Goal: Transaction & Acquisition: Purchase product/service

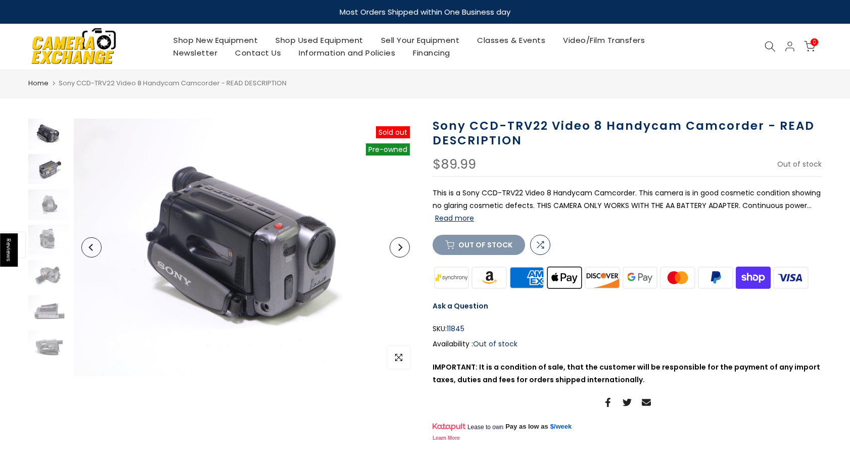
click at [51, 171] on img at bounding box center [48, 169] width 40 height 30
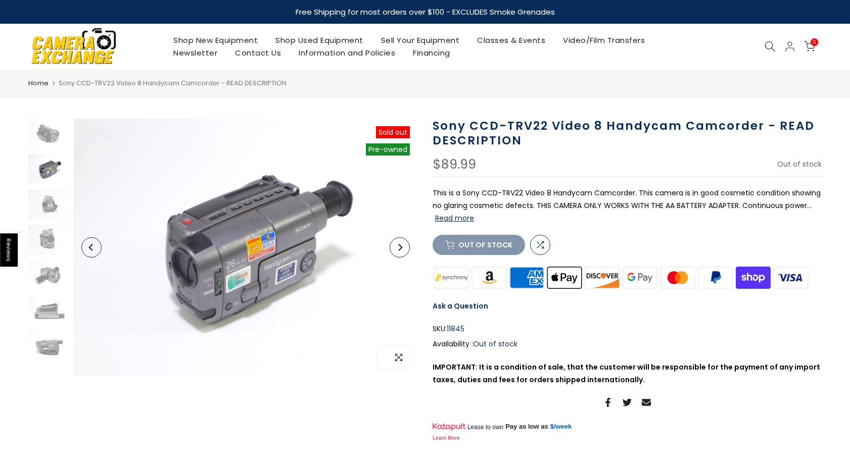
click at [401, 354] on icon "button" at bounding box center [398, 358] width 7 height 8
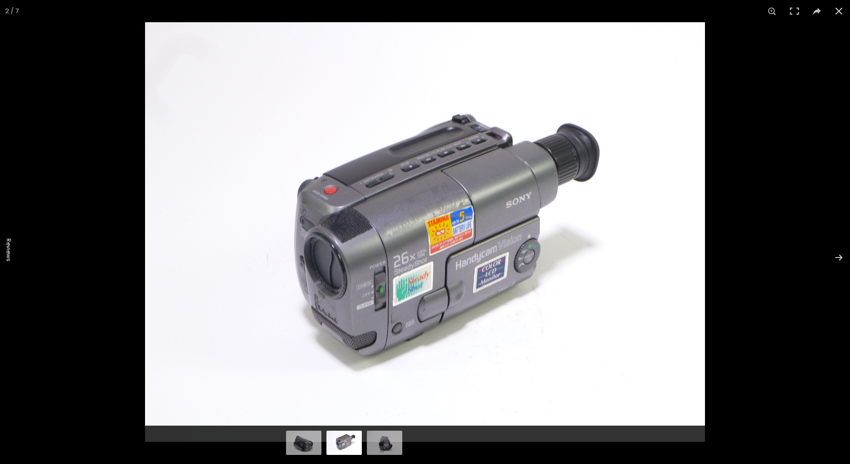
click at [420, 230] on img at bounding box center [425, 232] width 560 height 420
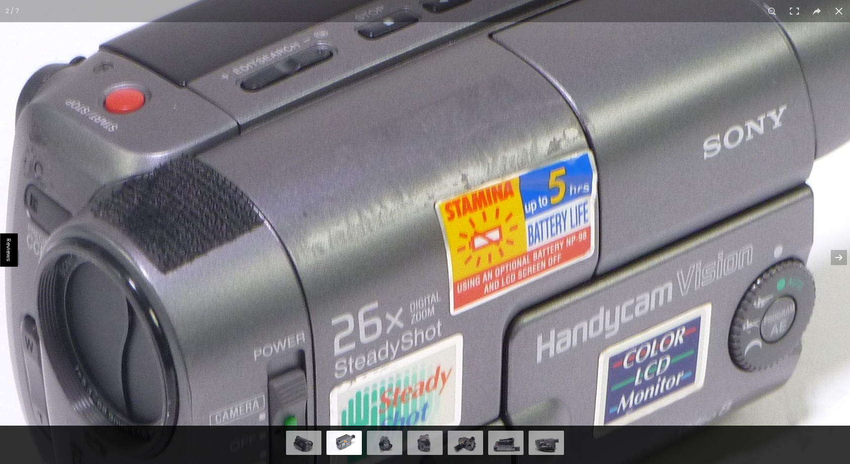
click at [412, 279] on img at bounding box center [435, 237] width 1843 height 1382
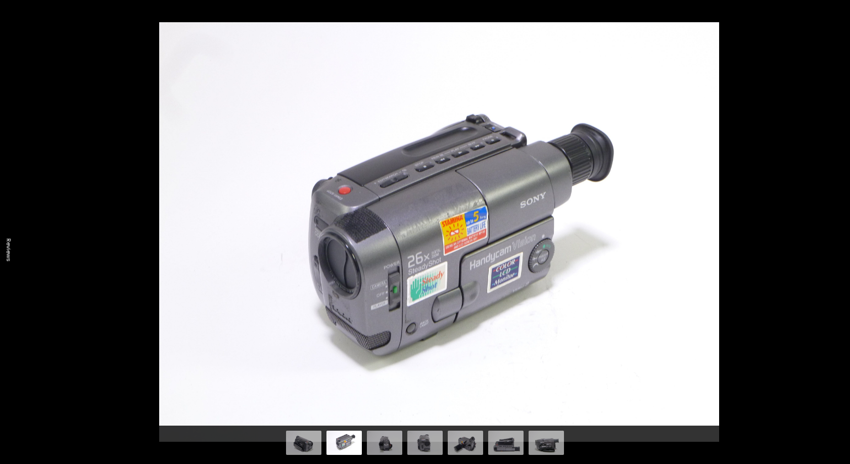
click at [507, 118] on img at bounding box center [439, 232] width 560 height 420
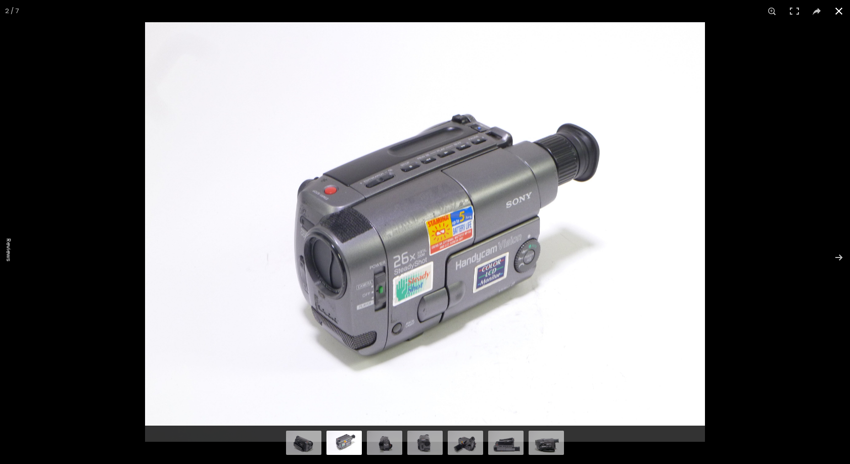
click at [839, 5] on button at bounding box center [838, 11] width 22 height 22
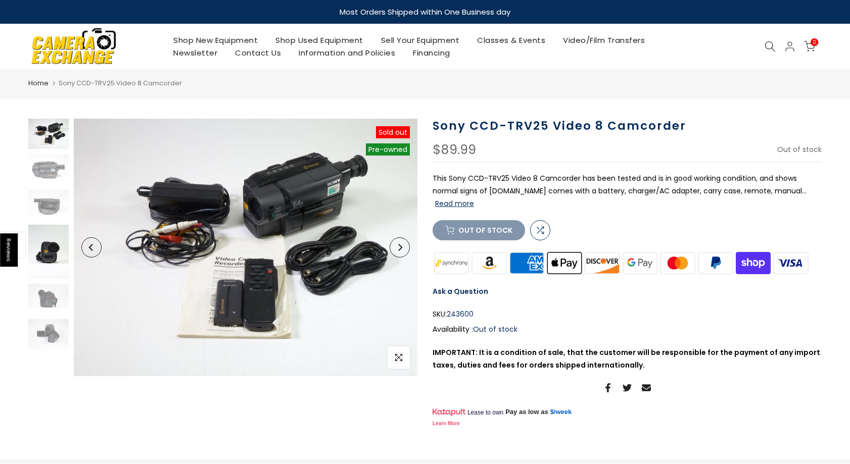
click at [47, 256] on img at bounding box center [48, 252] width 40 height 54
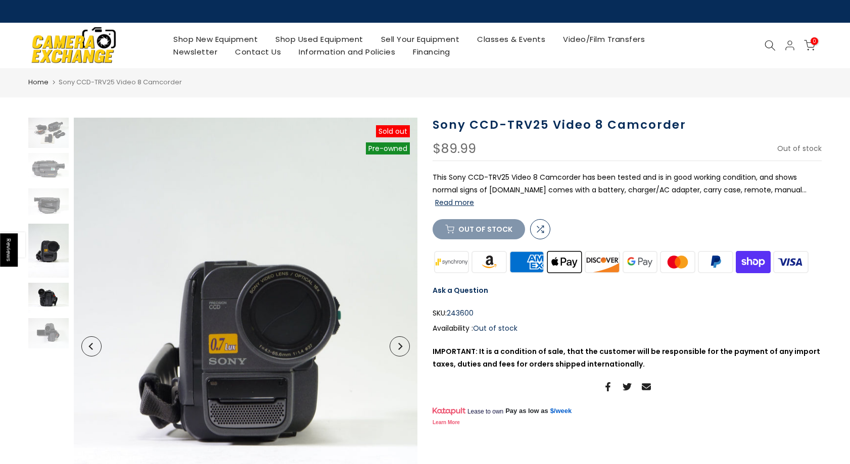
click at [53, 287] on img at bounding box center [48, 298] width 40 height 30
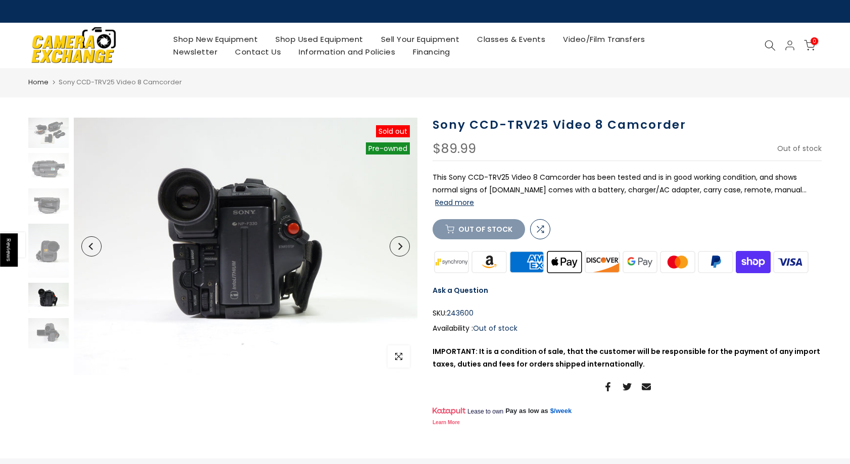
scroll to position [11, 0]
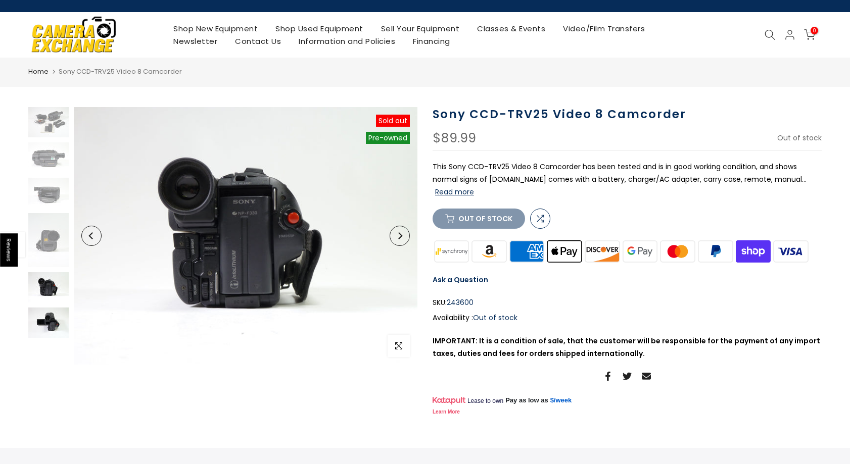
click at [54, 336] on img at bounding box center [48, 323] width 40 height 30
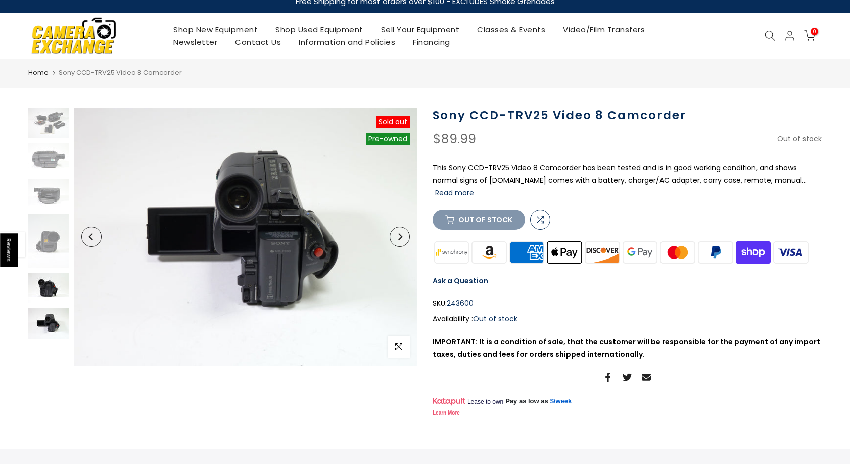
scroll to position [0, 0]
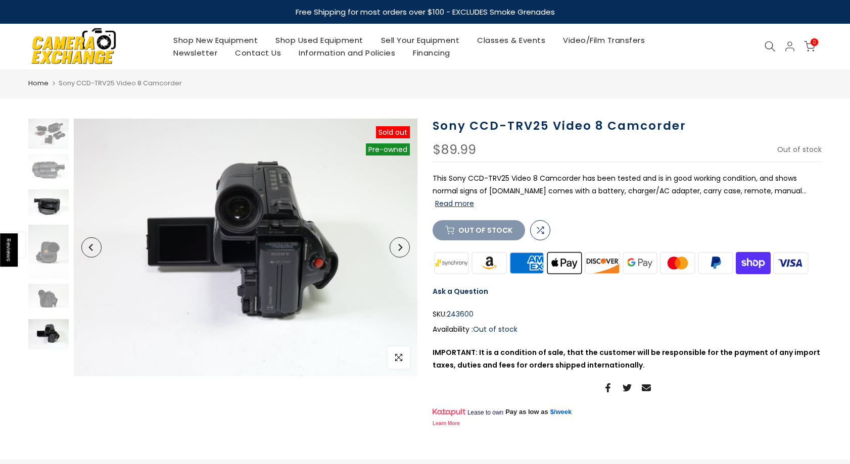
click at [57, 214] on img at bounding box center [48, 204] width 40 height 30
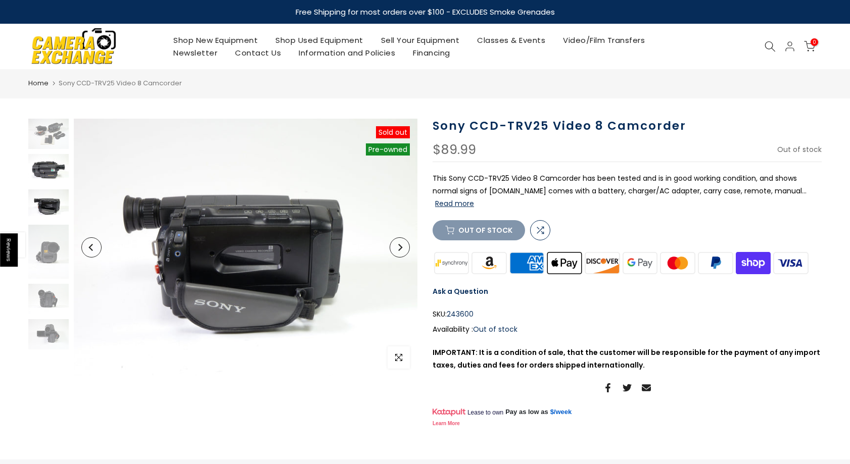
click at [50, 171] on img at bounding box center [48, 169] width 40 height 30
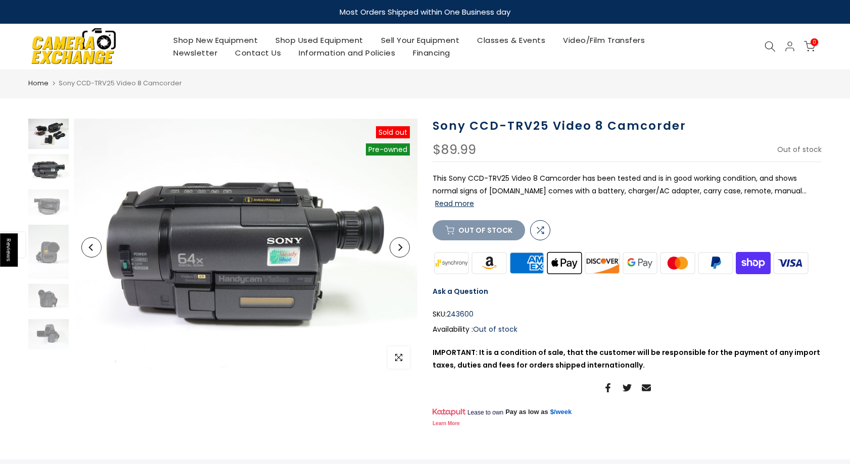
click at [59, 134] on img at bounding box center [48, 134] width 40 height 30
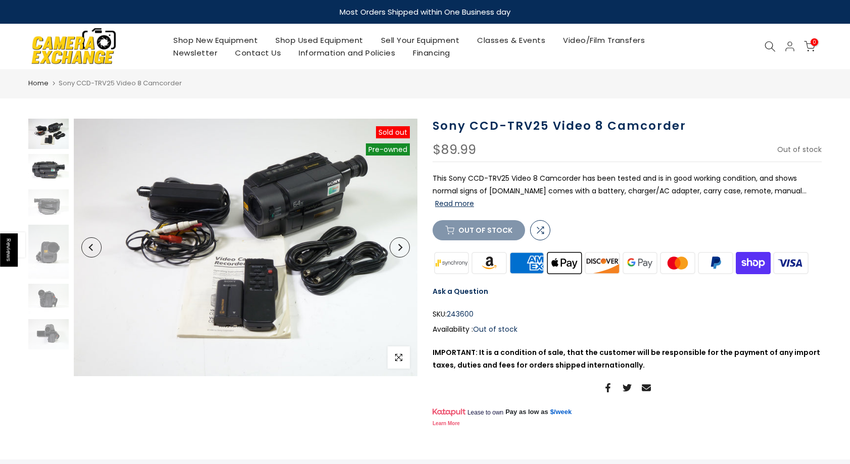
click at [56, 160] on img at bounding box center [48, 169] width 40 height 30
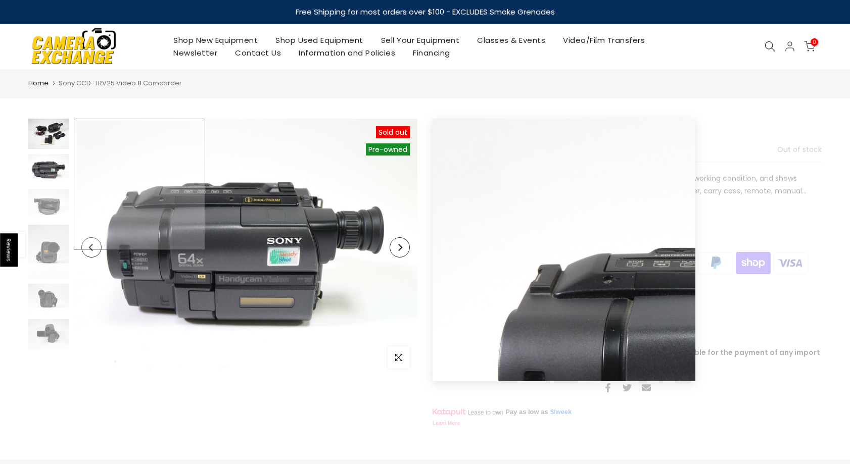
click at [50, 134] on img at bounding box center [48, 134] width 40 height 30
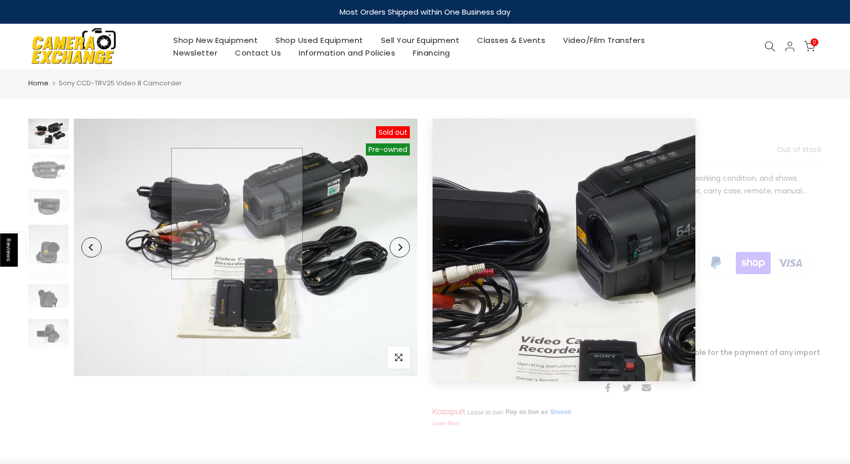
click at [243, 211] on img at bounding box center [245, 248] width 343 height 258
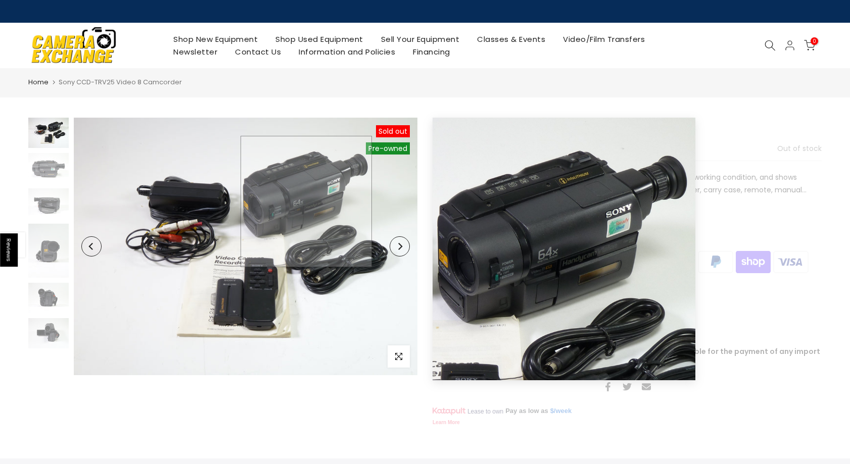
click at [306, 202] on img at bounding box center [245, 247] width 343 height 258
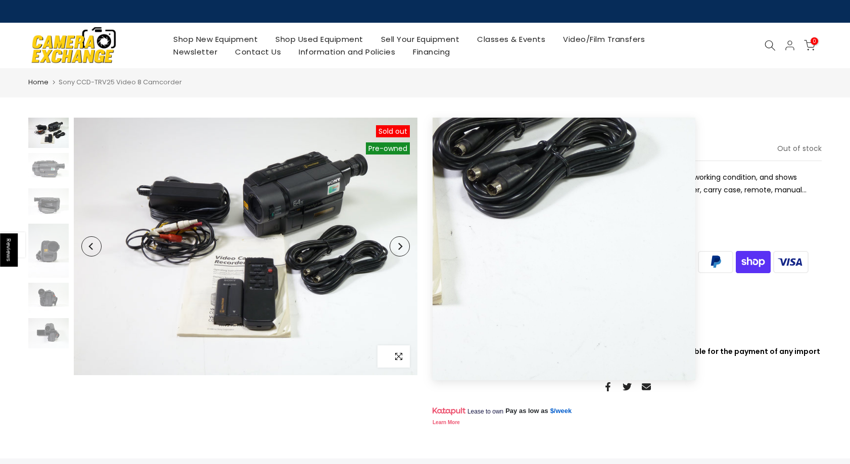
click at [399, 359] on icon "button" at bounding box center [398, 357] width 7 height 8
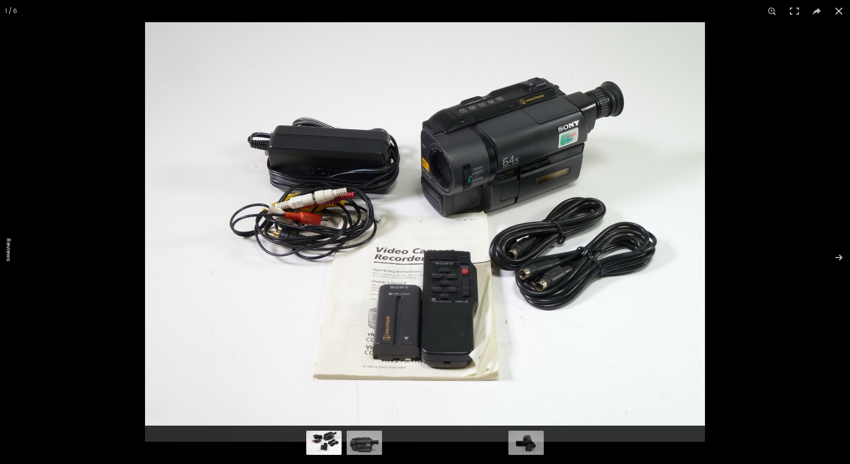
click at [473, 166] on img at bounding box center [425, 232] width 560 height 420
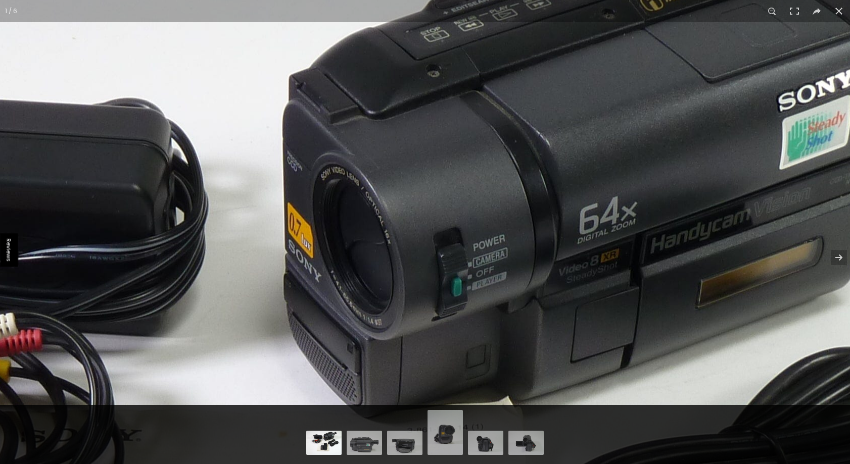
click at [709, 224] on img at bounding box center [298, 472] width 2021 height 1515
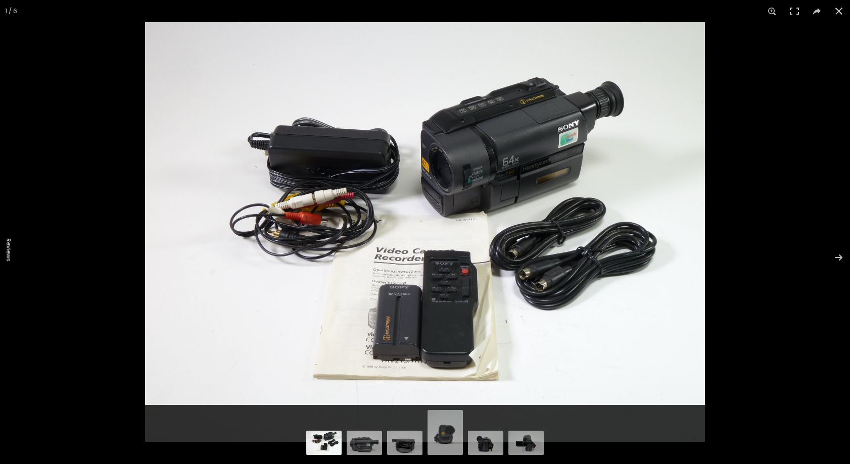
click at [576, 135] on img at bounding box center [425, 232] width 560 height 420
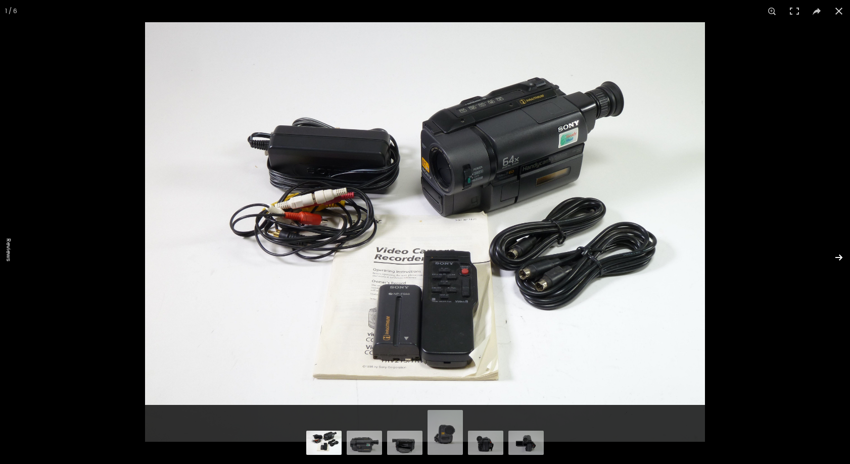
click at [839, 261] on button at bounding box center [831, 257] width 35 height 51
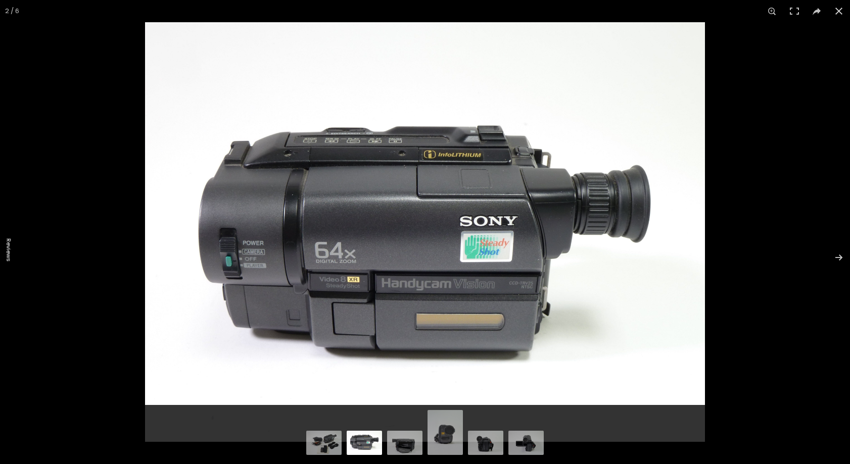
click at [507, 328] on img at bounding box center [425, 232] width 560 height 420
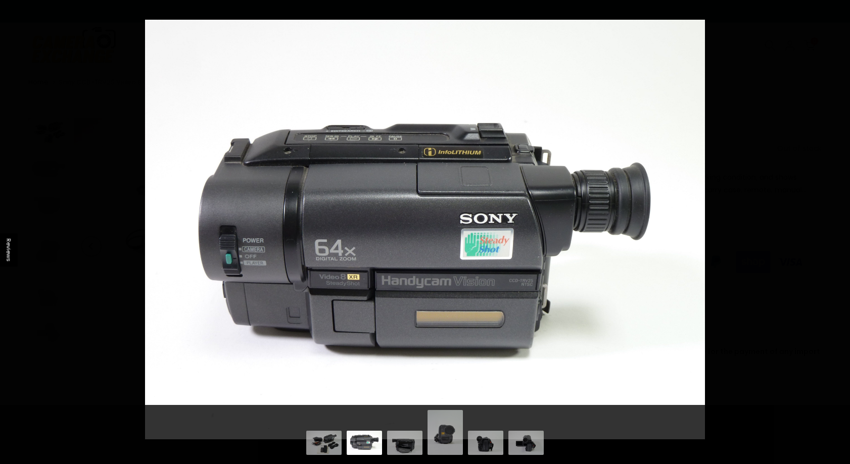
click at [458, 444] on img at bounding box center [444, 433] width 35 height 47
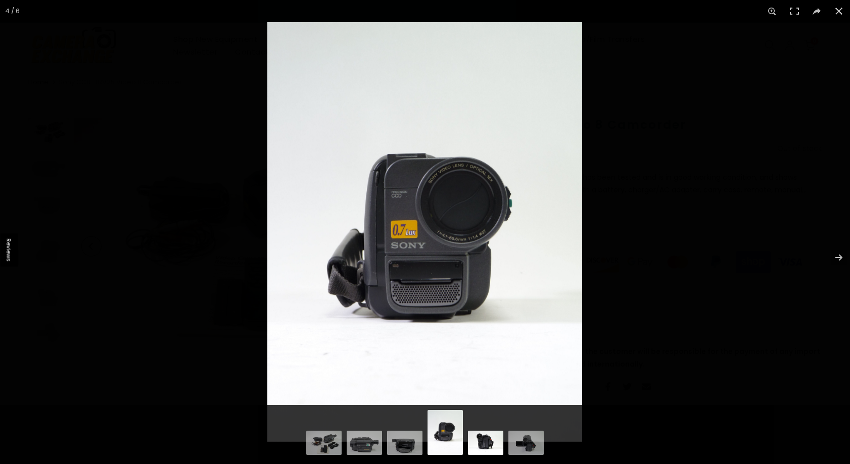
click at [490, 436] on img at bounding box center [485, 441] width 35 height 27
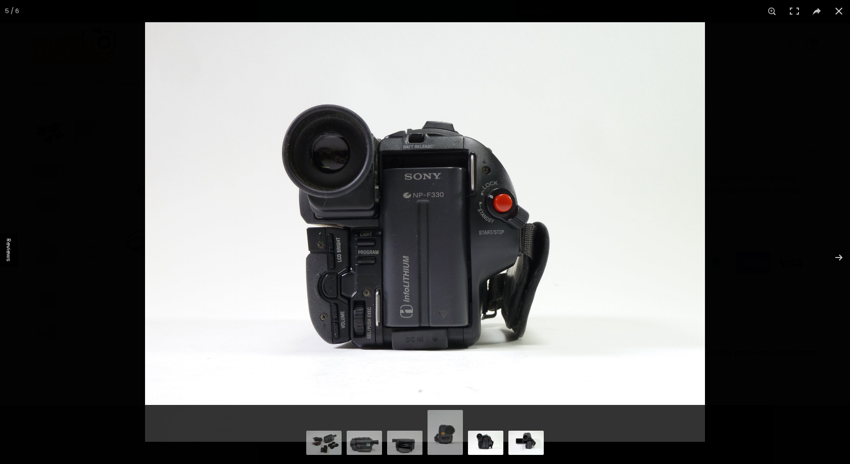
click at [528, 436] on img at bounding box center [525, 441] width 35 height 27
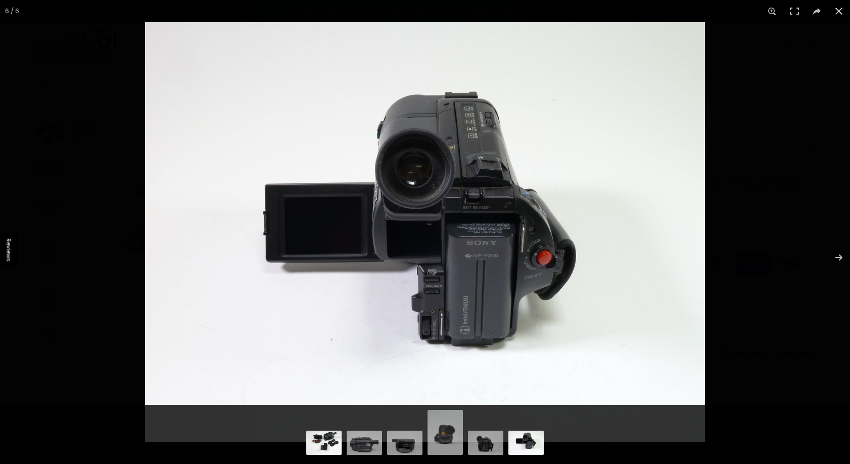
click at [336, 447] on img at bounding box center [323, 441] width 35 height 27
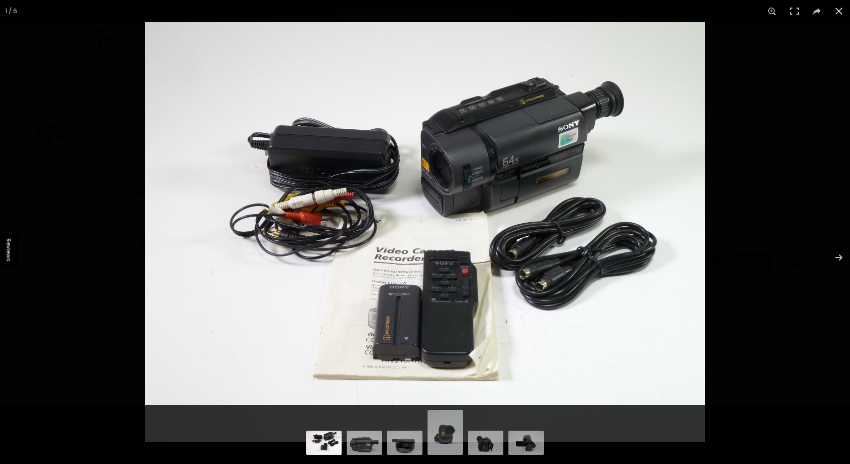
click at [509, 110] on img at bounding box center [425, 232] width 560 height 420
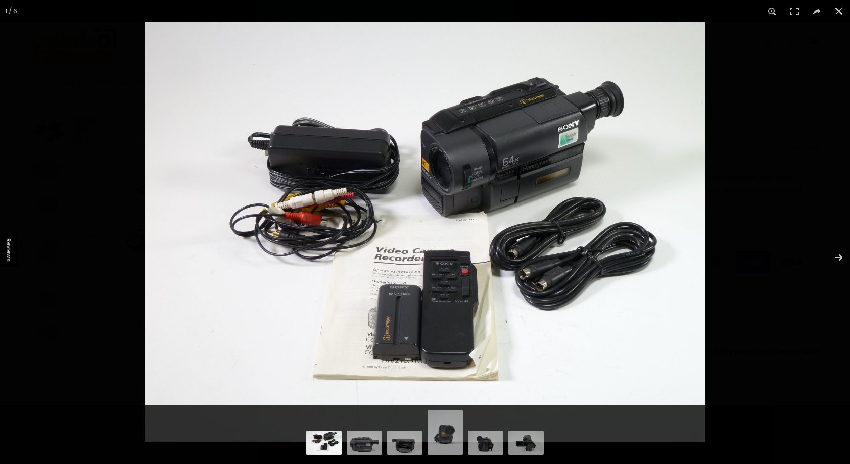
click at [567, 199] on img at bounding box center [425, 232] width 560 height 420
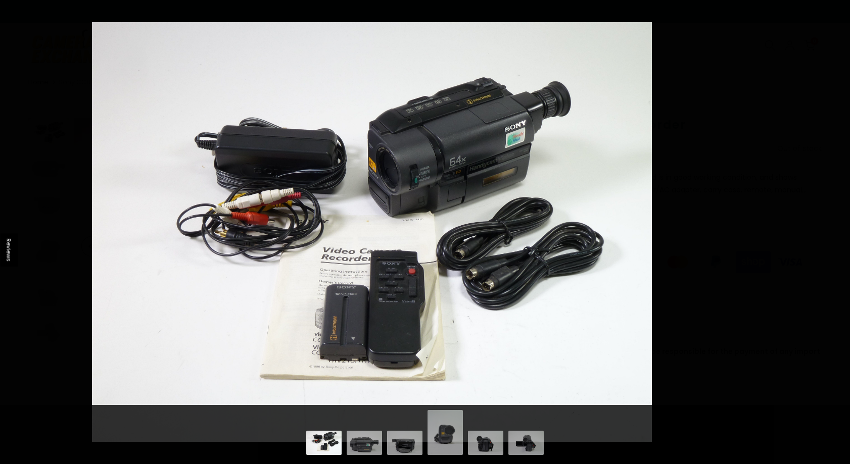
click at [510, 285] on img at bounding box center [372, 232] width 560 height 420
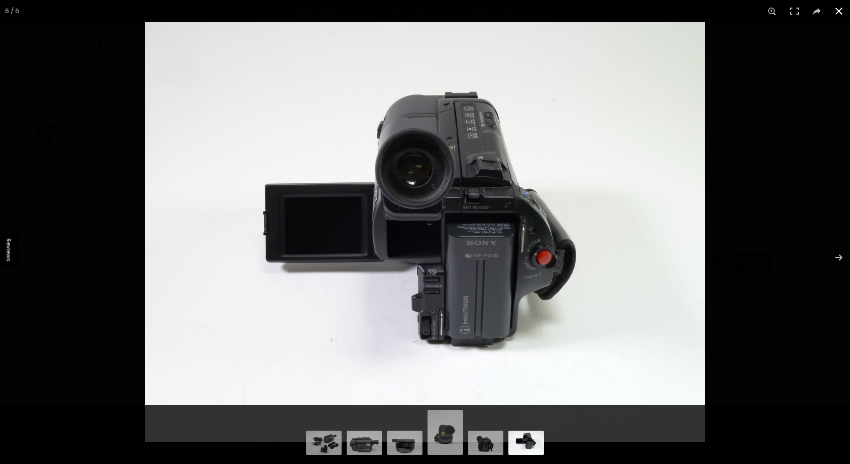
click at [837, 10] on button at bounding box center [838, 11] width 22 height 22
